Goal: Task Accomplishment & Management: Use online tool/utility

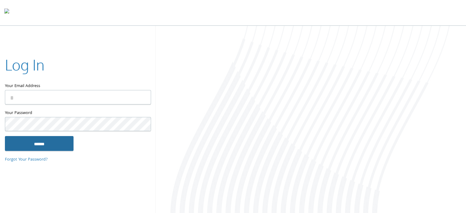
type input "**********"
click at [55, 141] on input "******" at bounding box center [39, 143] width 69 height 15
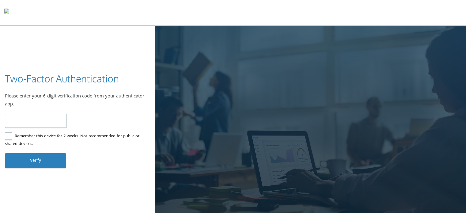
type input "******"
